Goal: Task Accomplishment & Management: Complete application form

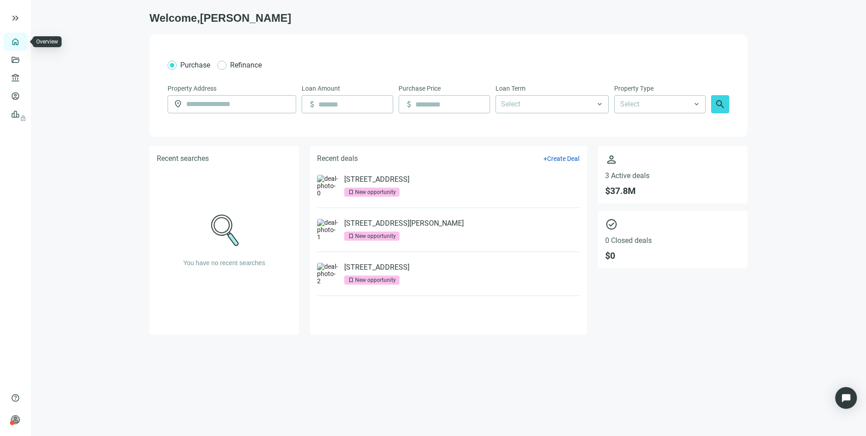
click at [23, 43] on link "Overview" at bounding box center [36, 41] width 27 height 7
click at [23, 100] on link "Borrowers" at bounding box center [37, 95] width 29 height 7
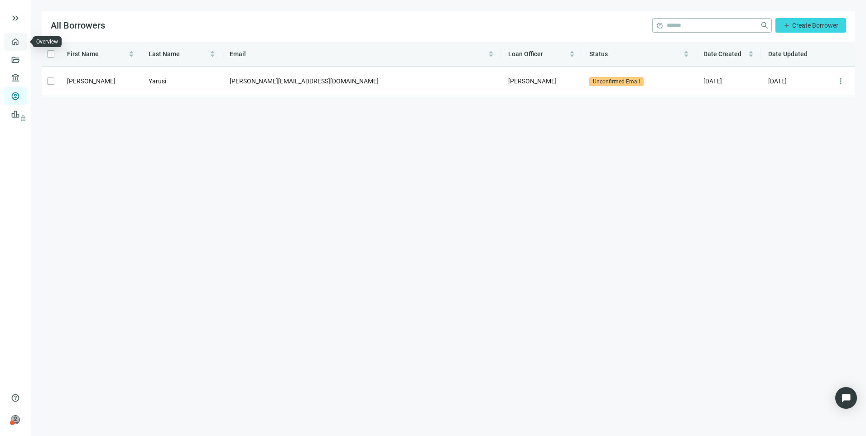
click at [23, 39] on link "Overview" at bounding box center [36, 41] width 27 height 7
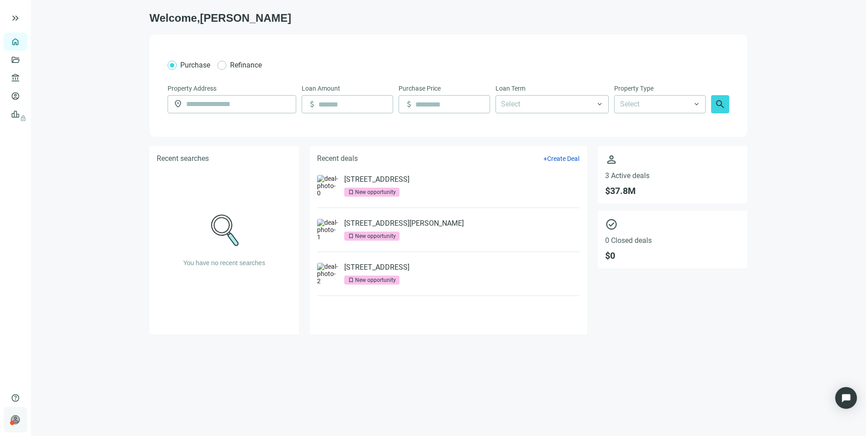
click at [20, 423] on div "person Larry Kendrick Preferred Capital Funding INC. keyboard_arrow_right" at bounding box center [16, 419] width 24 height 25
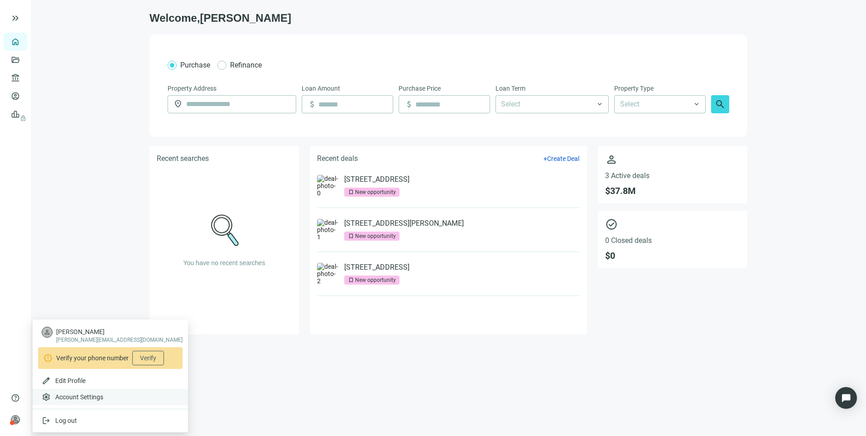
click at [70, 397] on span "Account Settings" at bounding box center [79, 396] width 48 height 9
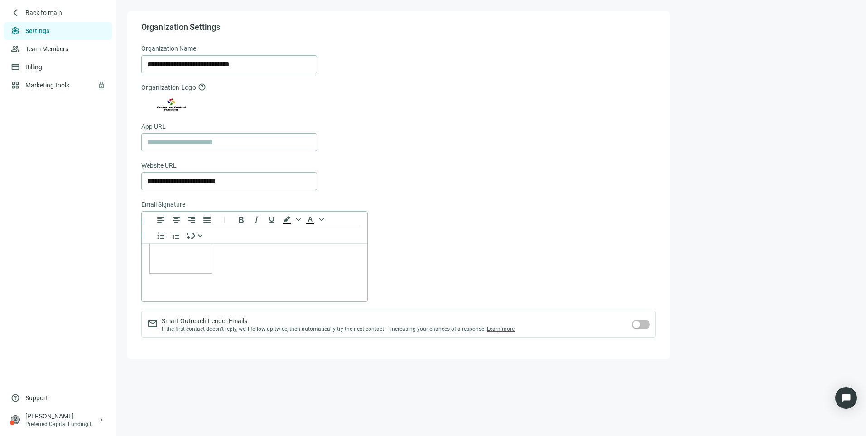
scroll to position [108, 0]
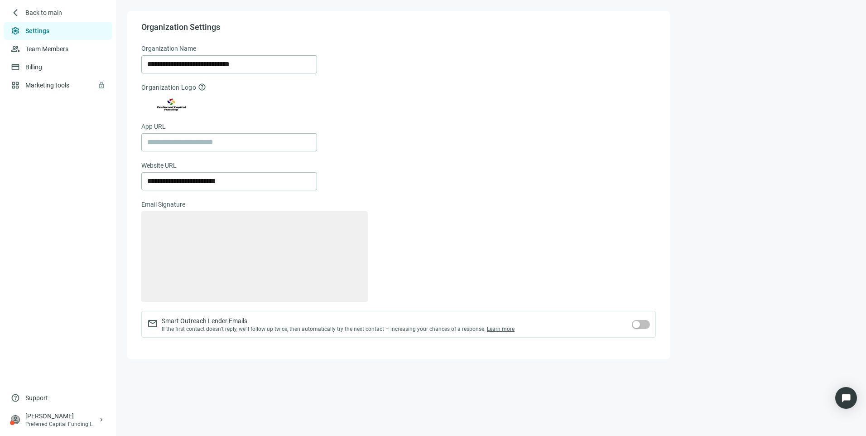
type textarea "**********"
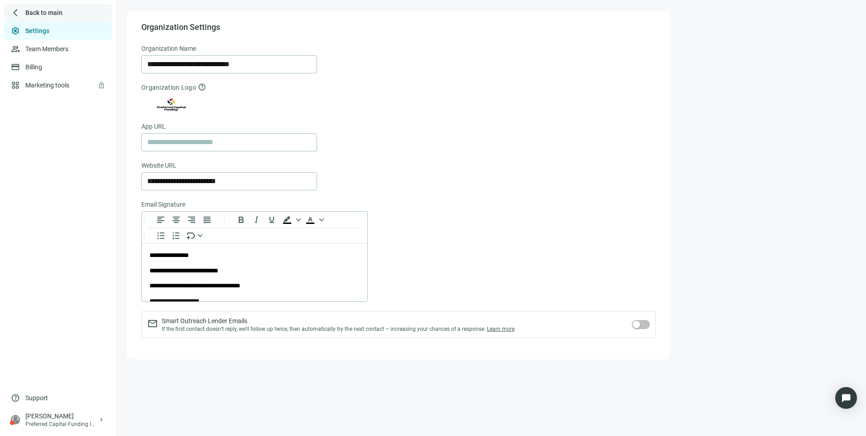
click at [40, 13] on span "Back to main" at bounding box center [43, 12] width 37 height 9
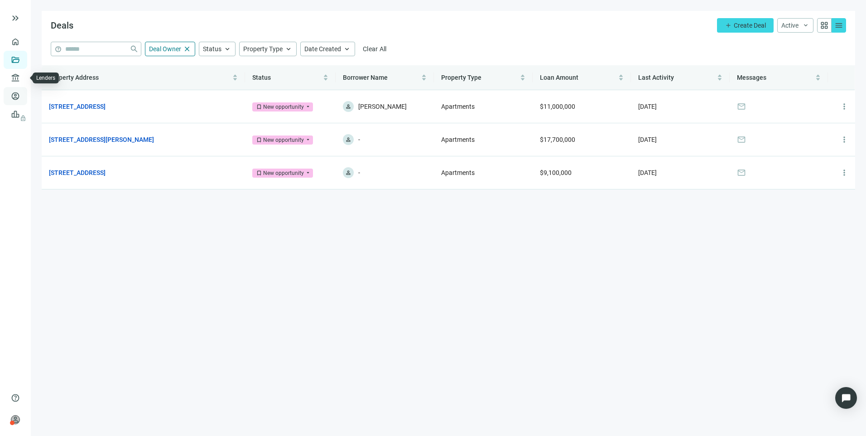
click at [23, 92] on link "Borrowers" at bounding box center [37, 95] width 29 height 7
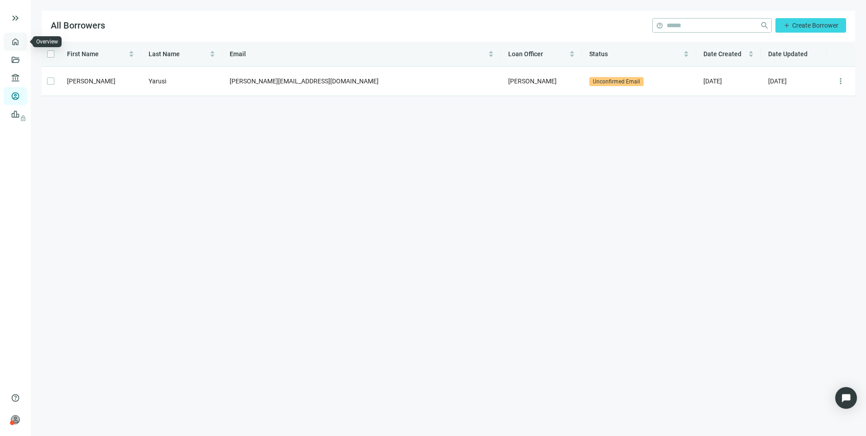
click at [23, 38] on link "Overview" at bounding box center [36, 41] width 27 height 7
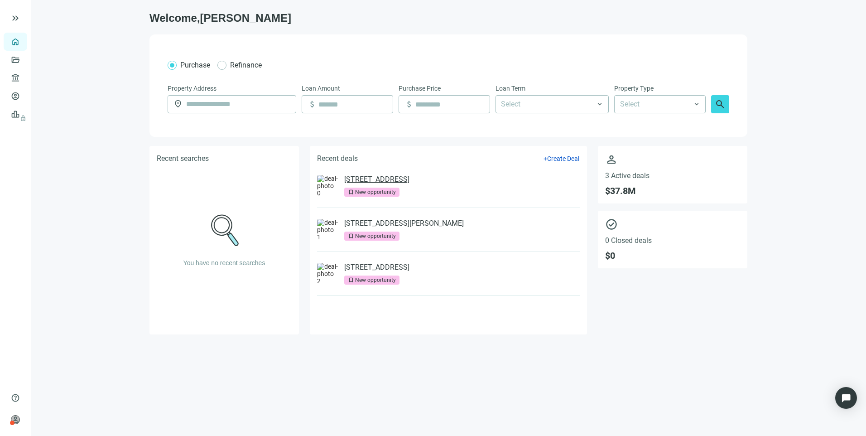
click at [375, 183] on link "[STREET_ADDRESS]" at bounding box center [376, 179] width 65 height 9
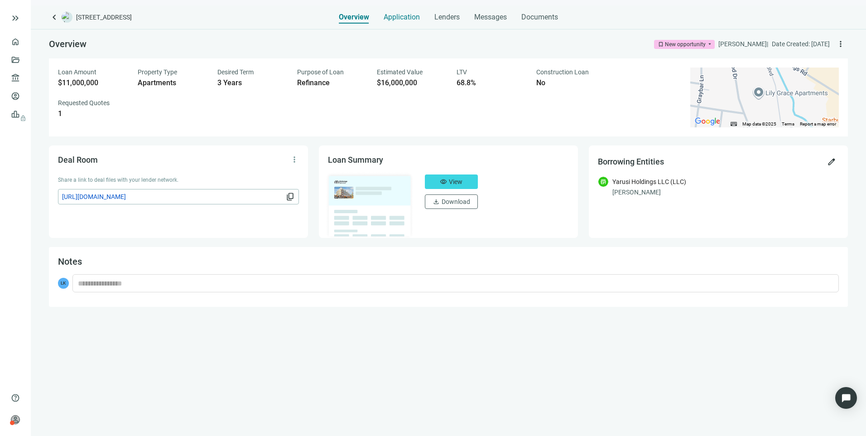
click at [394, 19] on span "Application" at bounding box center [402, 17] width 36 height 9
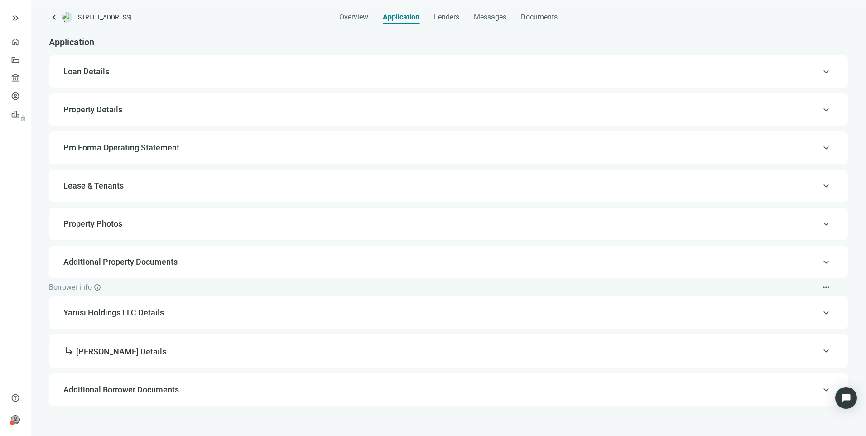
click at [826, 313] on span "keyboard_arrow_up" at bounding box center [826, 313] width 11 height 0
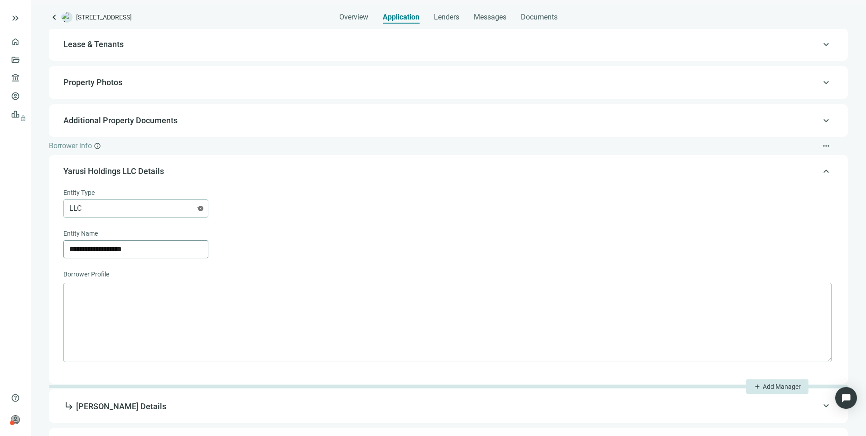
scroll to position [167, 0]
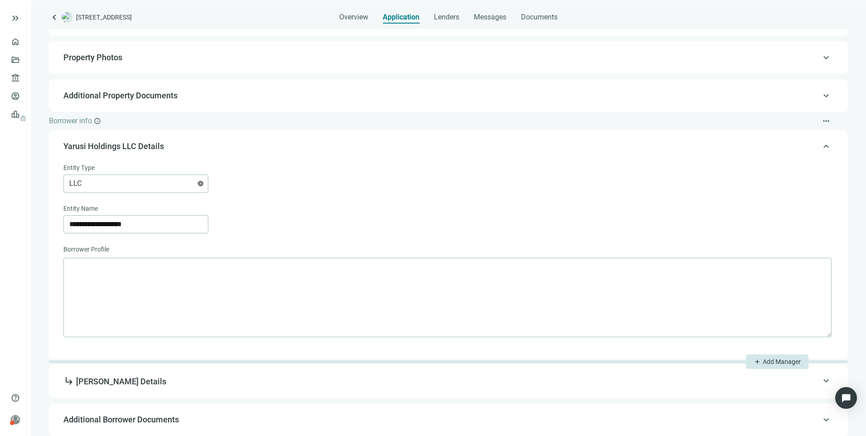
click at [821, 146] on span "keyboard_arrow_up" at bounding box center [826, 146] width 11 height 0
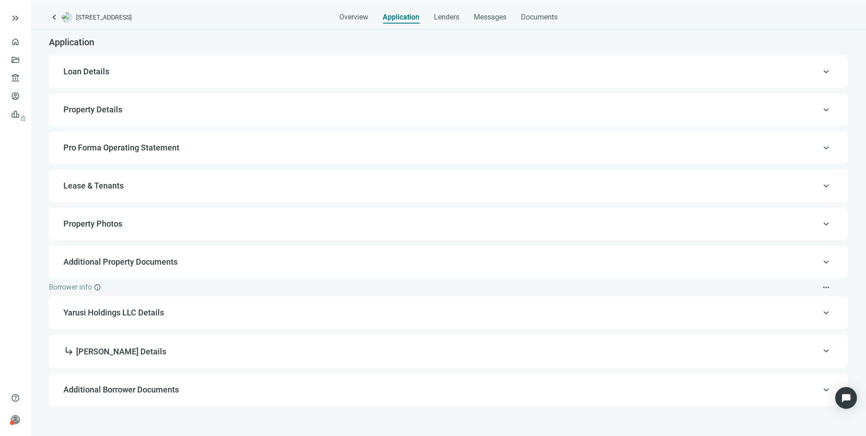
click at [823, 351] on span "keyboard_arrow_up" at bounding box center [826, 351] width 11 height 0
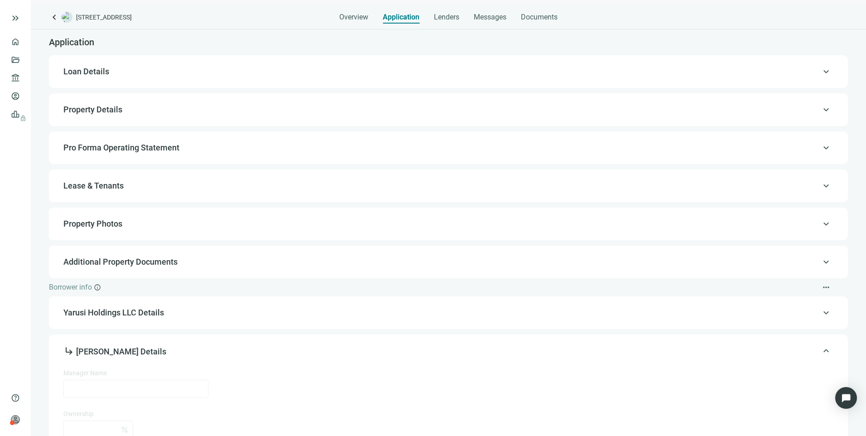
type input "**********"
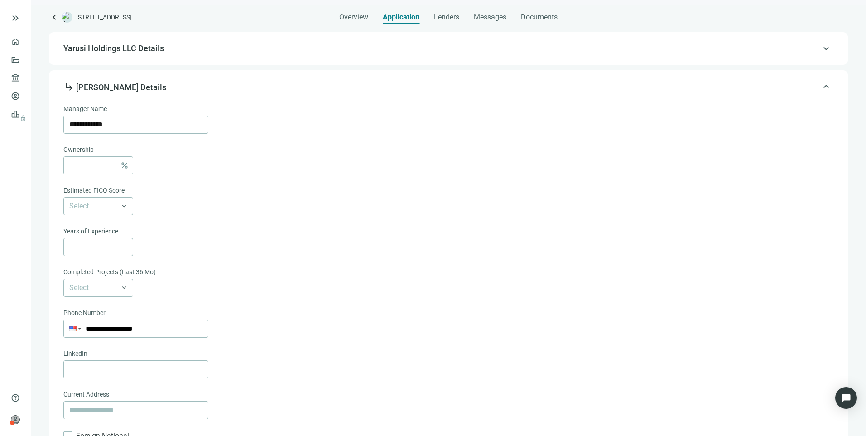
scroll to position [306, 0]
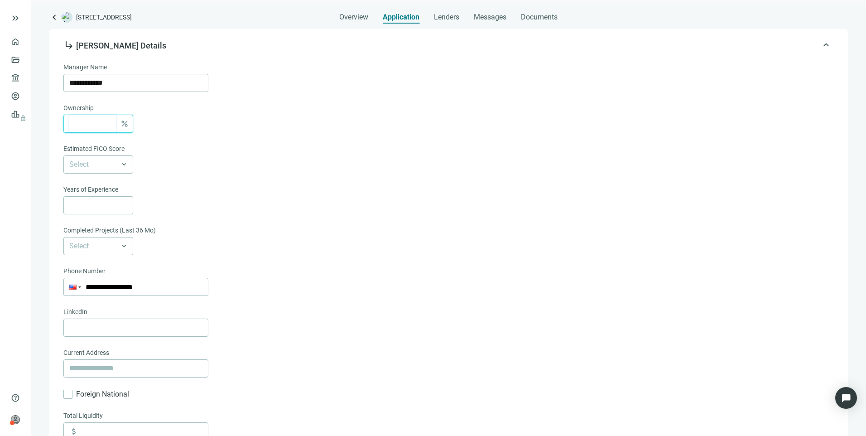
click at [96, 121] on input at bounding box center [92, 123] width 47 height 17
type input "**"
click at [87, 161] on input "search" at bounding box center [94, 164] width 50 height 17
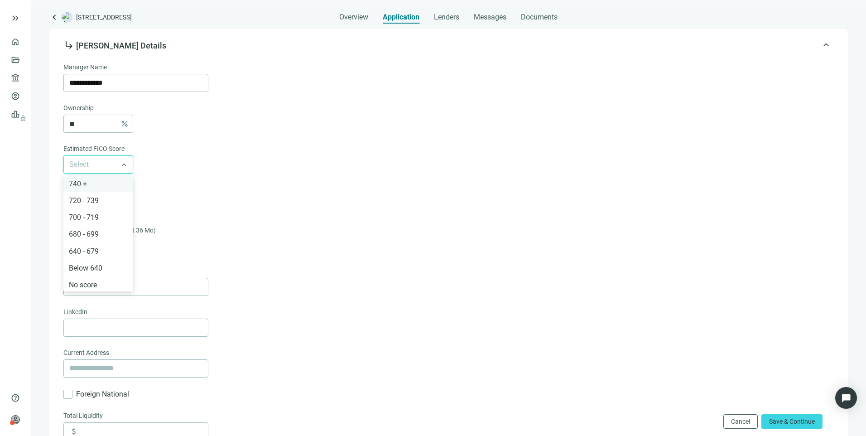
click at [89, 183] on div "740 +" at bounding box center [98, 183] width 59 height 11
click at [130, 202] on span "Increase Value" at bounding box center [128, 202] width 10 height 10
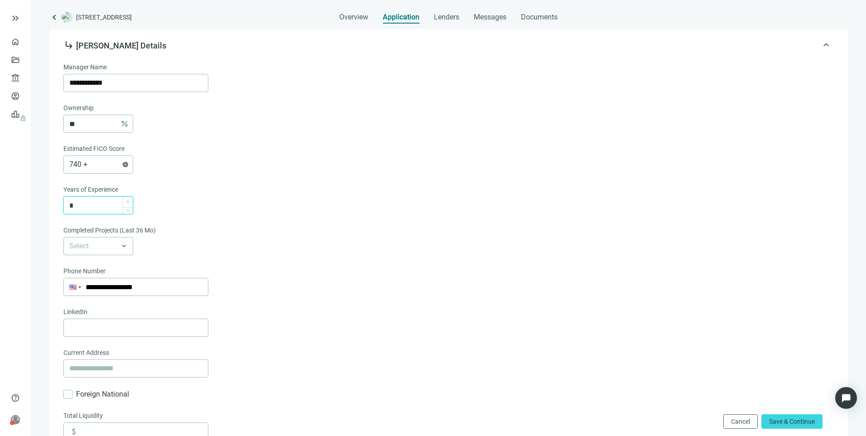
click at [130, 202] on span "Increase Value" at bounding box center [128, 202] width 10 height 10
click at [130, 201] on span "Increase Value" at bounding box center [128, 202] width 10 height 10
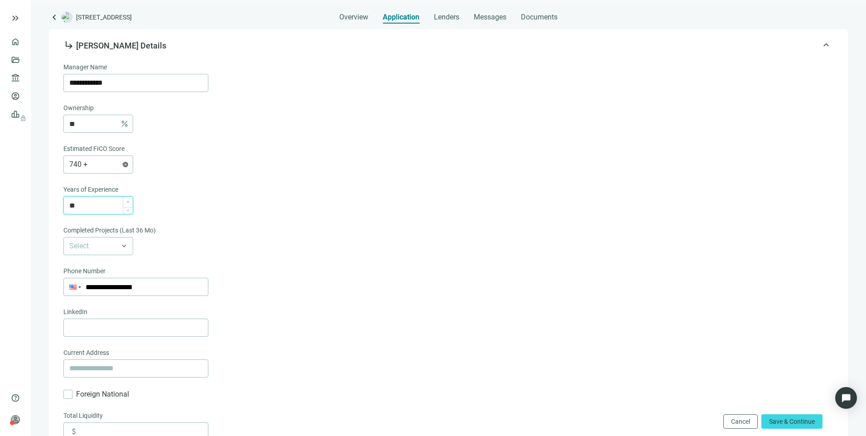
click at [130, 201] on span "Increase Value" at bounding box center [128, 202] width 10 height 10
click at [128, 209] on icon "down" at bounding box center [127, 208] width 3 height 3
type input "**"
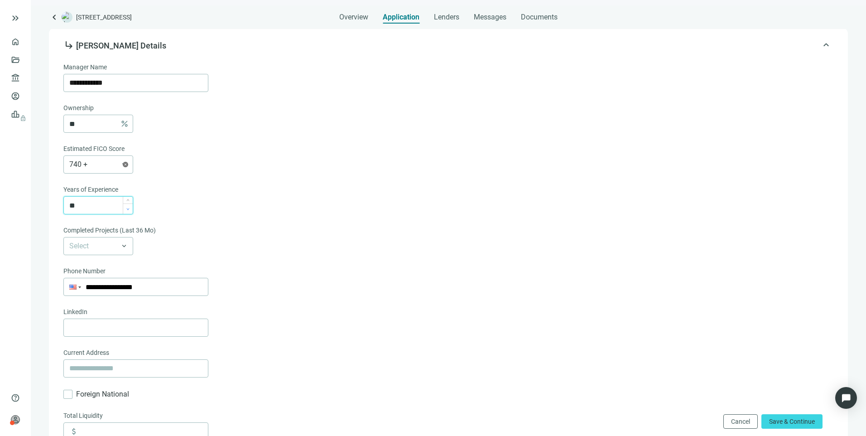
click at [128, 209] on icon "down" at bounding box center [127, 208] width 3 height 3
click at [125, 244] on span at bounding box center [98, 245] width 58 height 17
click at [83, 282] on div "4 - 10" at bounding box center [98, 281] width 59 height 11
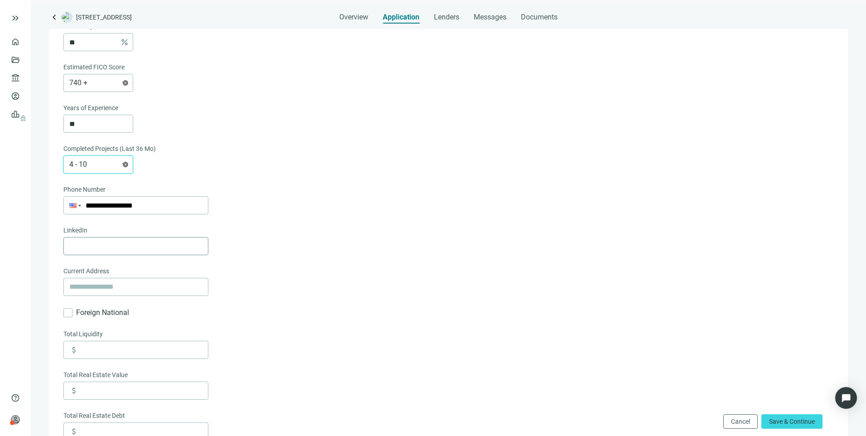
scroll to position [396, 0]
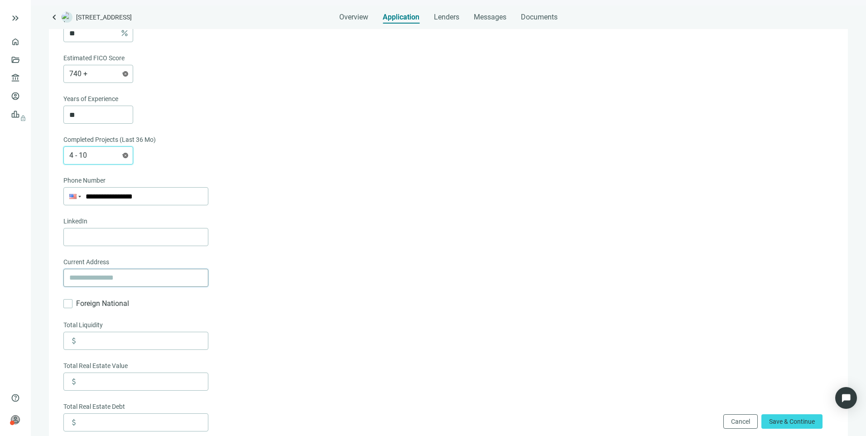
click at [93, 284] on input "text" at bounding box center [135, 277] width 133 height 17
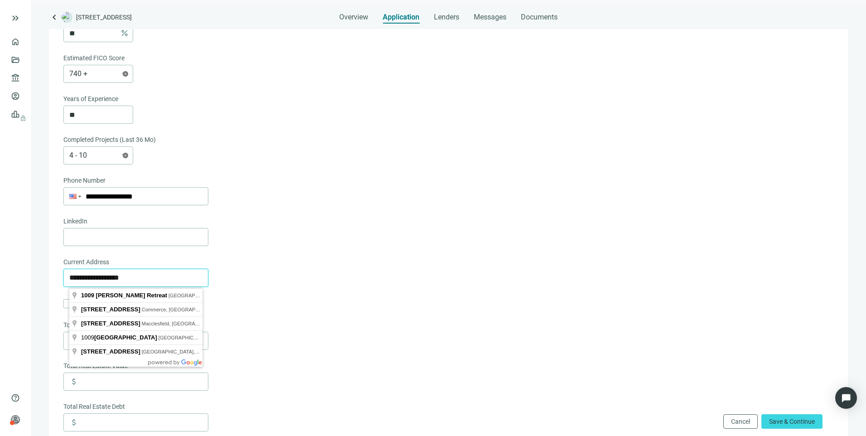
type input "**********"
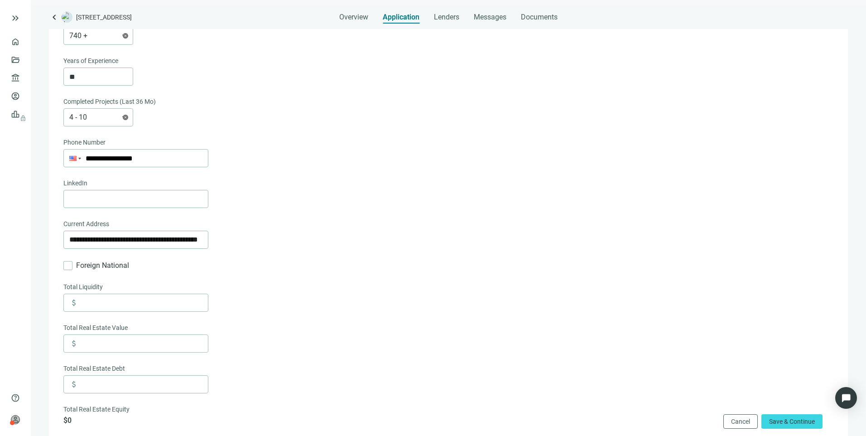
scroll to position [501, 0]
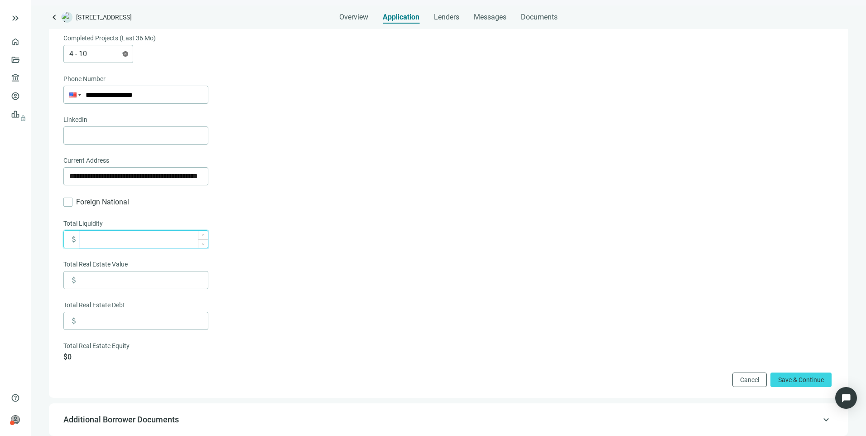
click at [137, 238] on input at bounding box center [144, 239] width 128 height 17
type input "*******"
click at [128, 275] on input at bounding box center [144, 279] width 128 height 17
type input "*********"
click at [140, 316] on input at bounding box center [144, 320] width 128 height 17
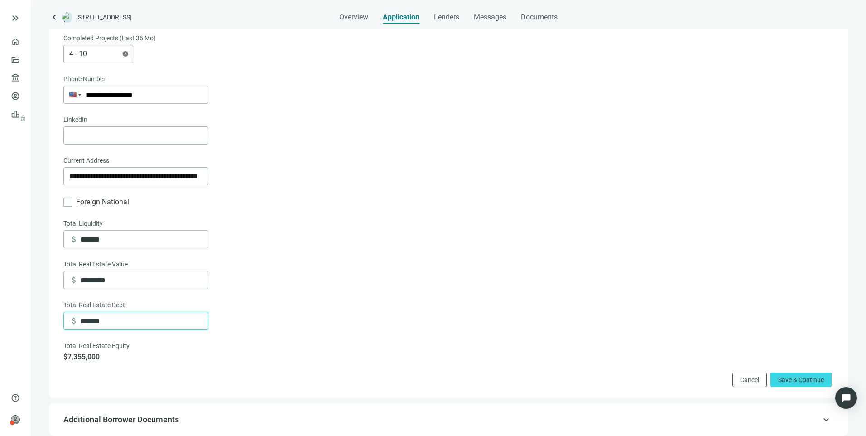
type input "*******"
click at [381, 169] on div "**********" at bounding box center [447, 176] width 768 height 18
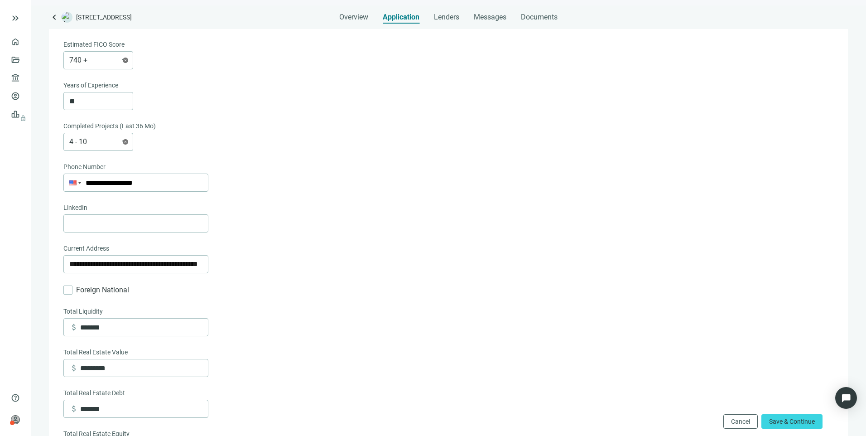
scroll to position [365, 0]
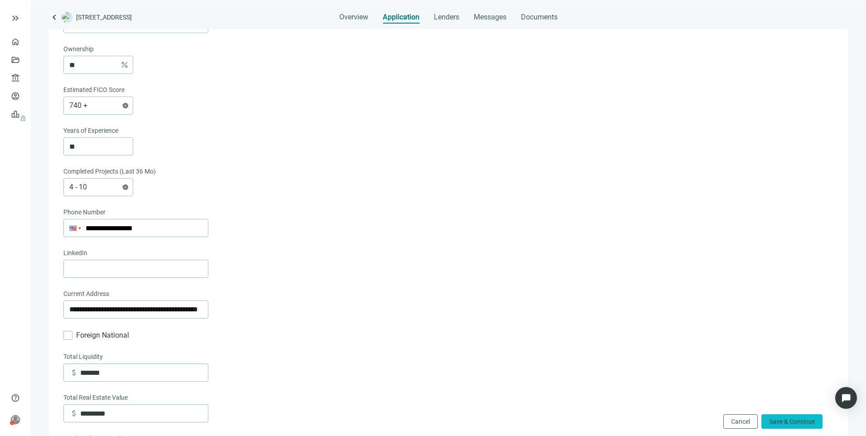
click at [809, 419] on span "Save & Continue" at bounding box center [792, 421] width 46 height 7
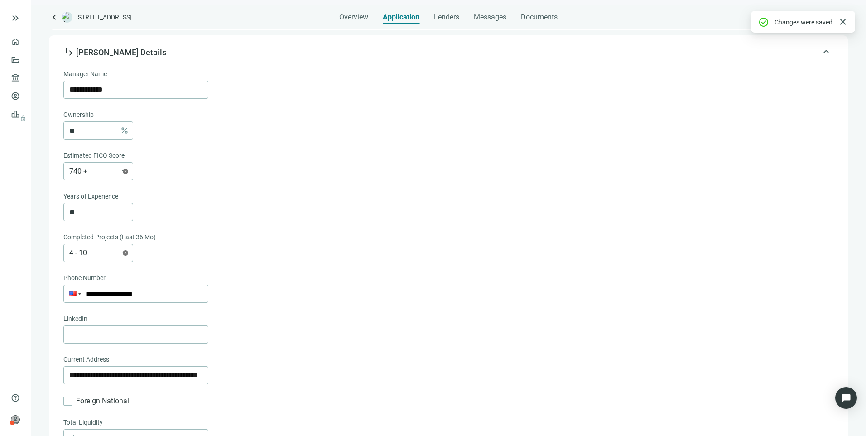
scroll to position [229, 0]
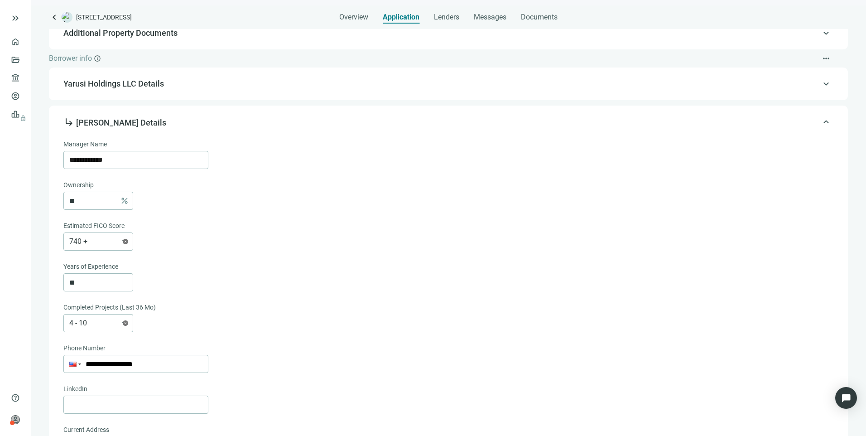
click at [85, 120] on span "subdirectory_arrow_right [PERSON_NAME] Details" at bounding box center [114, 123] width 103 height 10
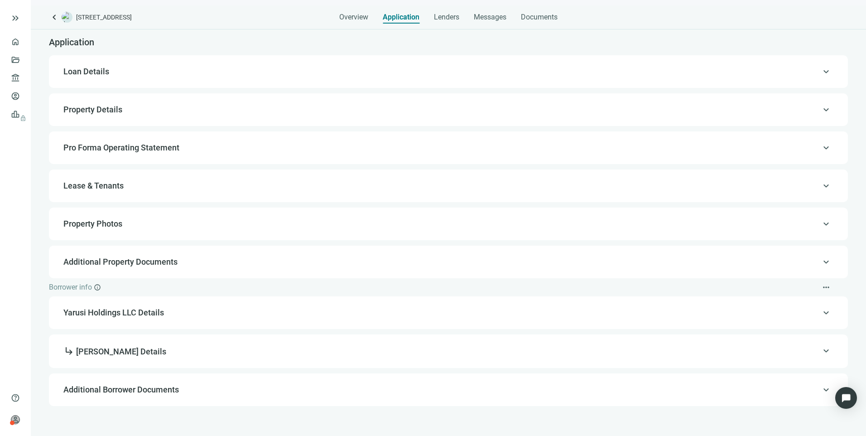
click at [827, 313] on span "keyboard_arrow_up" at bounding box center [826, 313] width 11 height 0
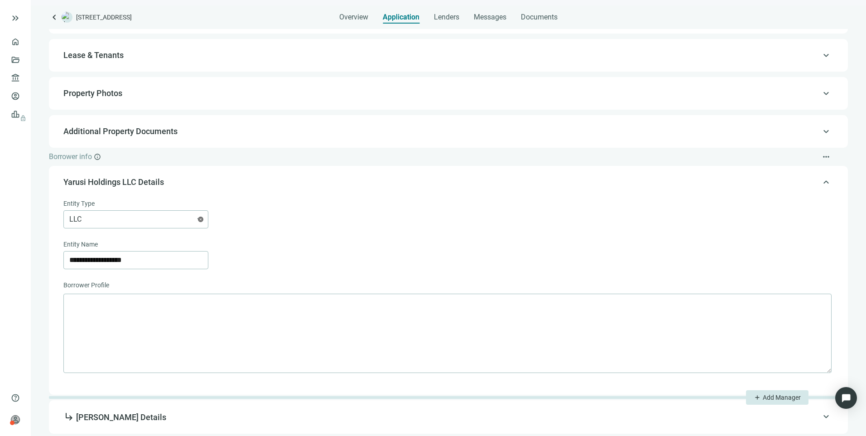
scroll to position [167, 0]
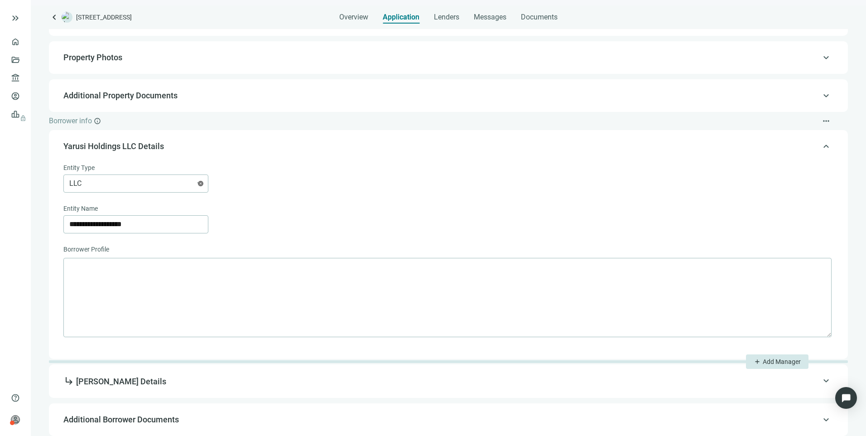
click at [821, 146] on span "keyboard_arrow_up" at bounding box center [826, 146] width 11 height 0
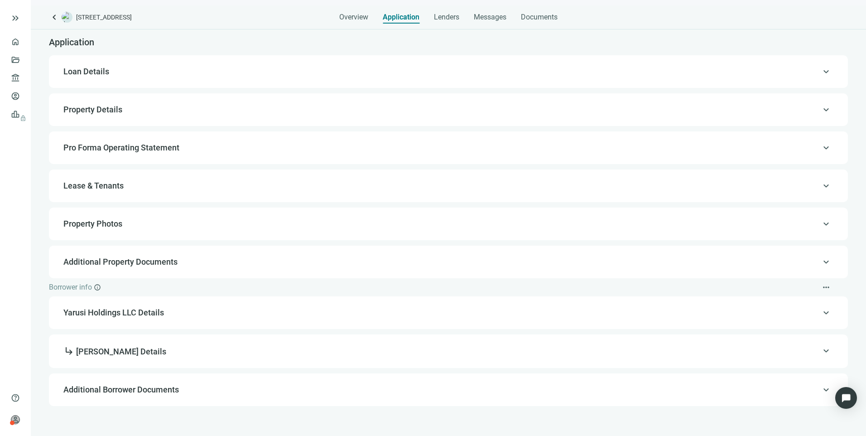
click at [825, 390] on span "keyboard_arrow_up" at bounding box center [826, 390] width 11 height 0
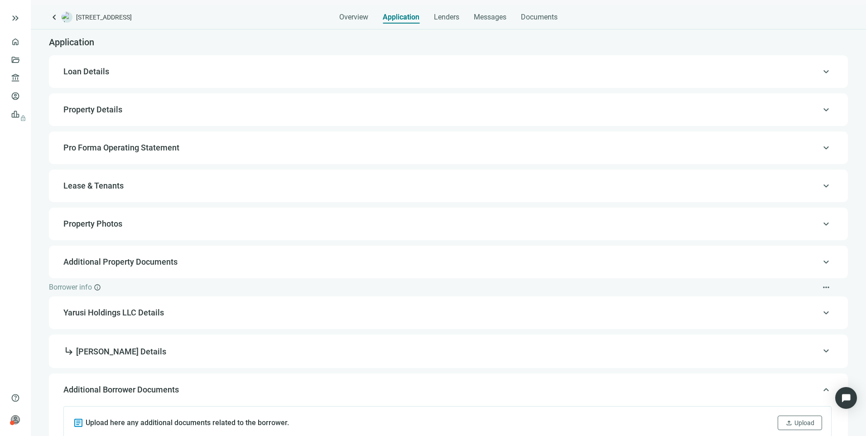
scroll to position [14, 0]
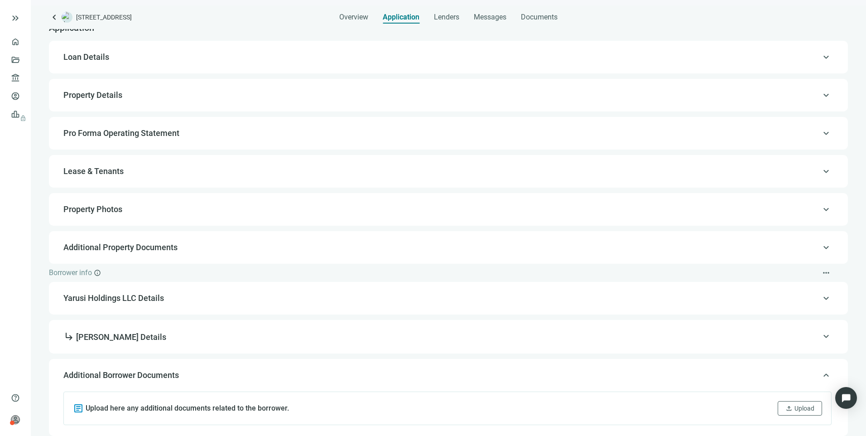
click at [822, 375] on span "keyboard_arrow_up" at bounding box center [826, 375] width 11 height 0
